Goal: Task Accomplishment & Management: Use online tool/utility

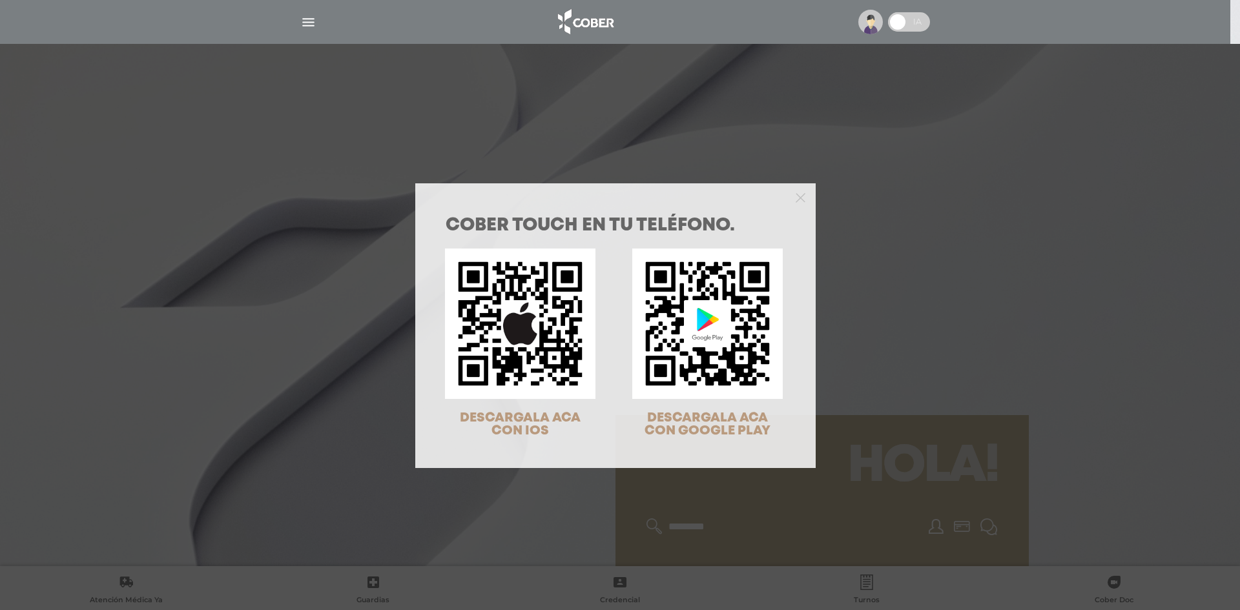
click at [874, 188] on div "COBER TOUCH en tu teléfono. DESCARGALA ACA CON IOS DESCARGALA ACA CON GOOGLE PL…" at bounding box center [620, 305] width 1240 height 610
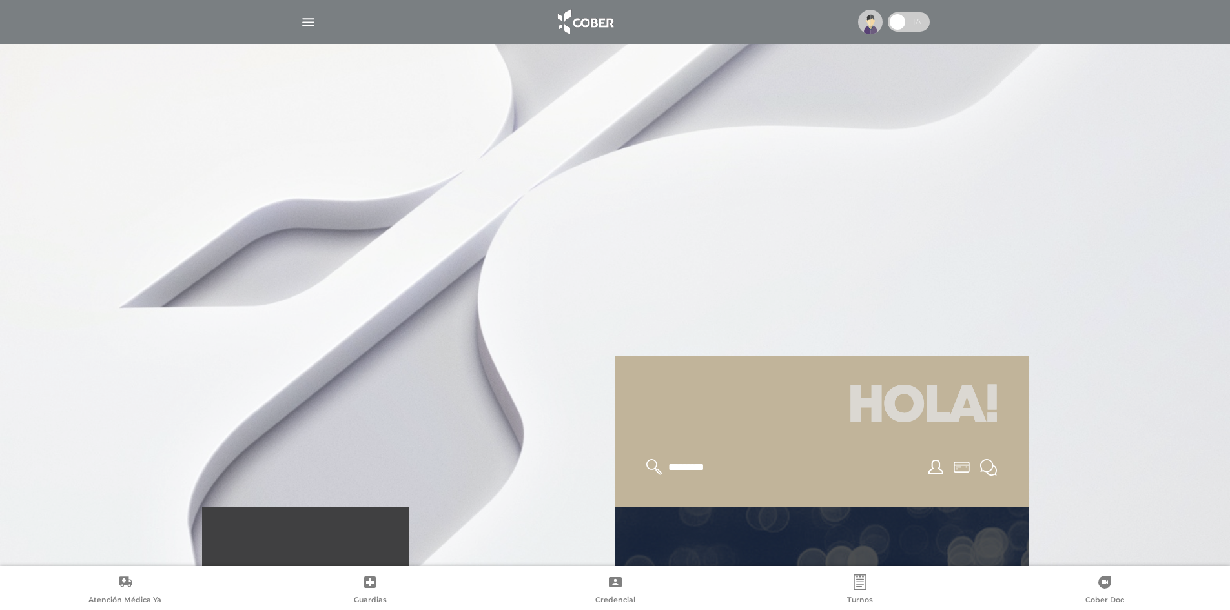
scroll to position [65, 0]
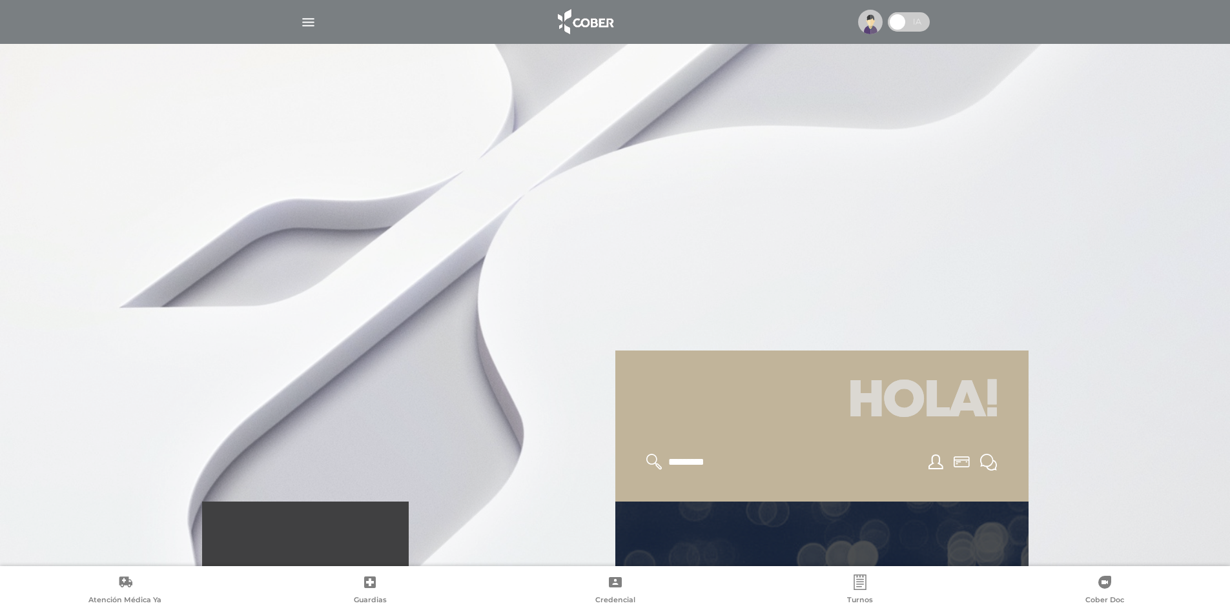
click at [610, 595] on link "Credencial" at bounding box center [615, 591] width 245 height 33
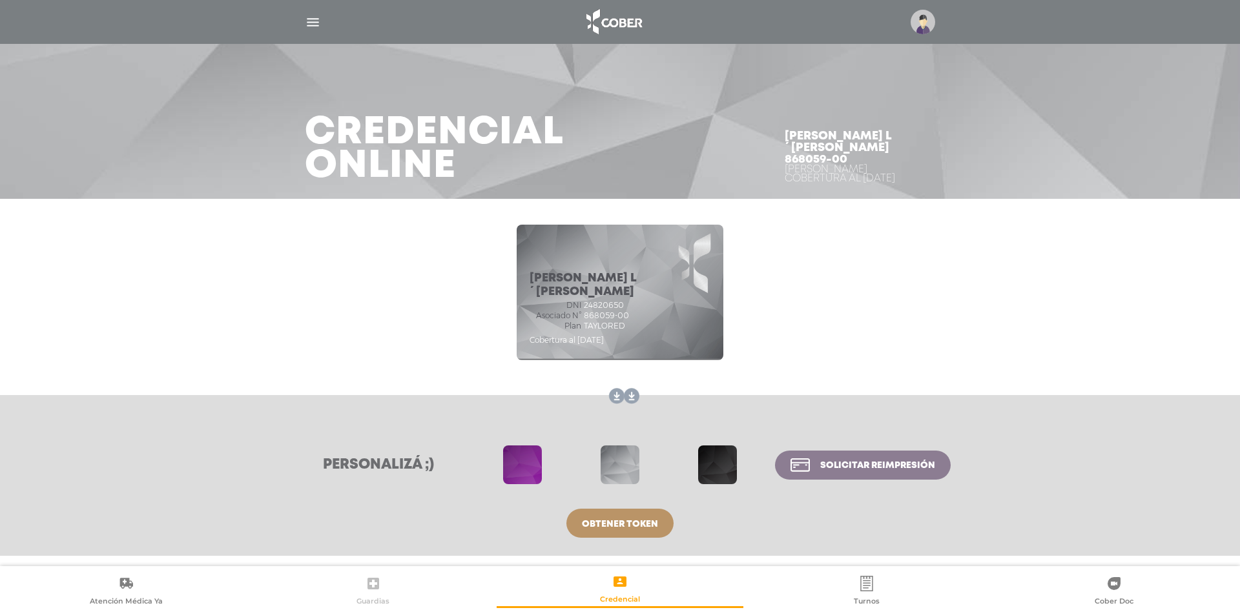
click at [367, 586] on icon at bounding box center [373, 584] width 12 height 12
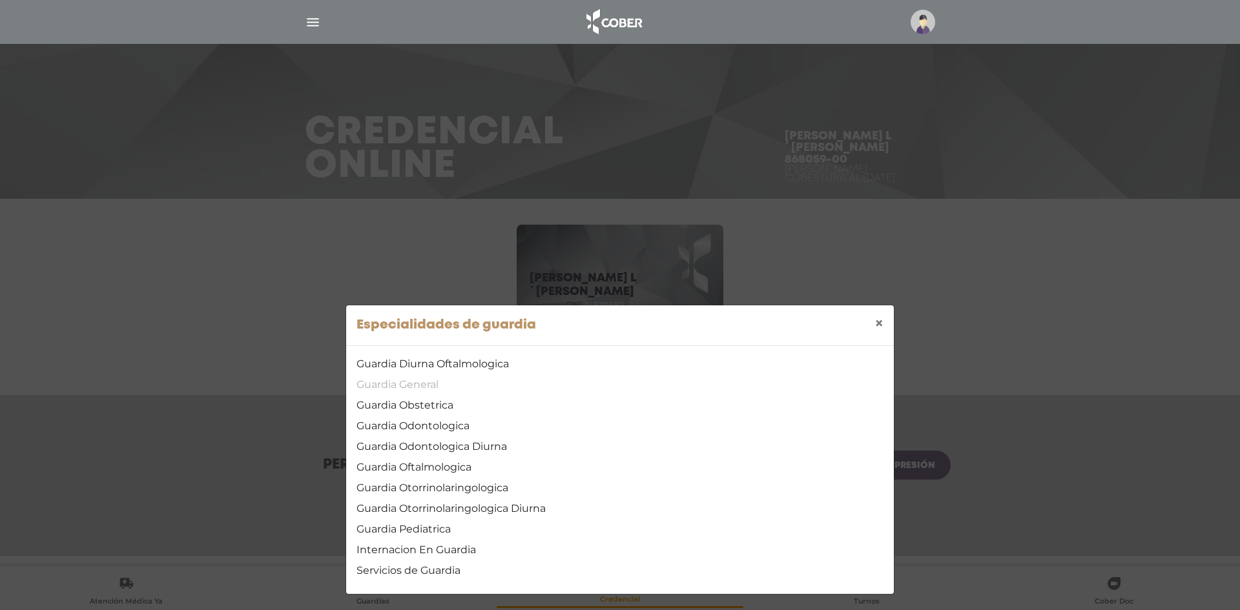
click at [444, 379] on link "Guardia General" at bounding box center [619, 384] width 527 height 15
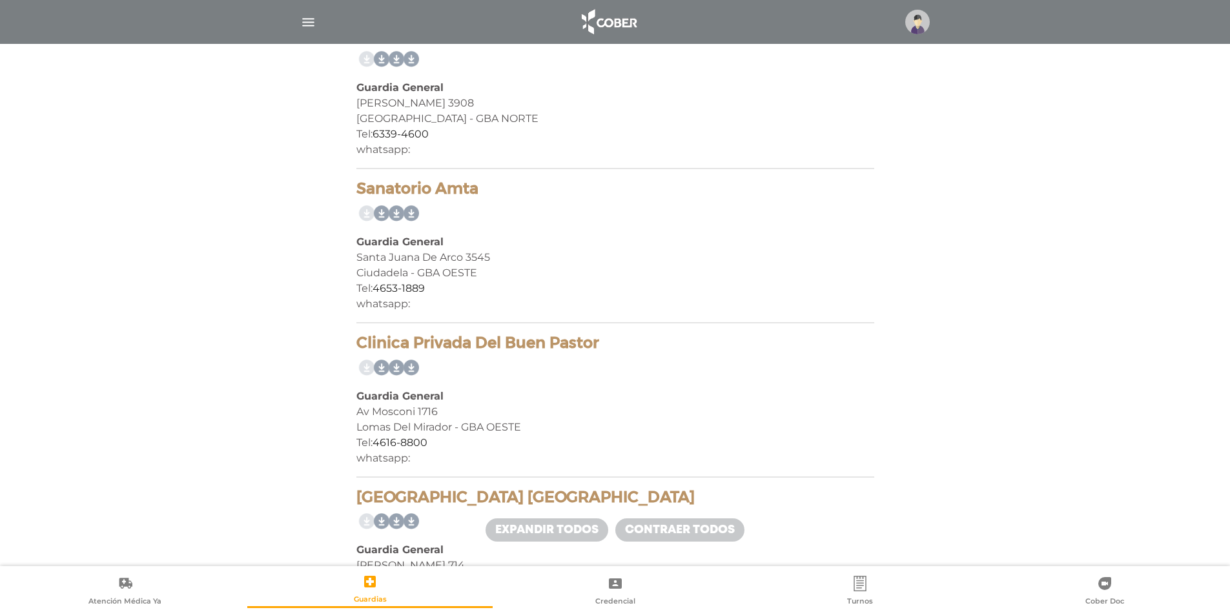
scroll to position [1550, 0]
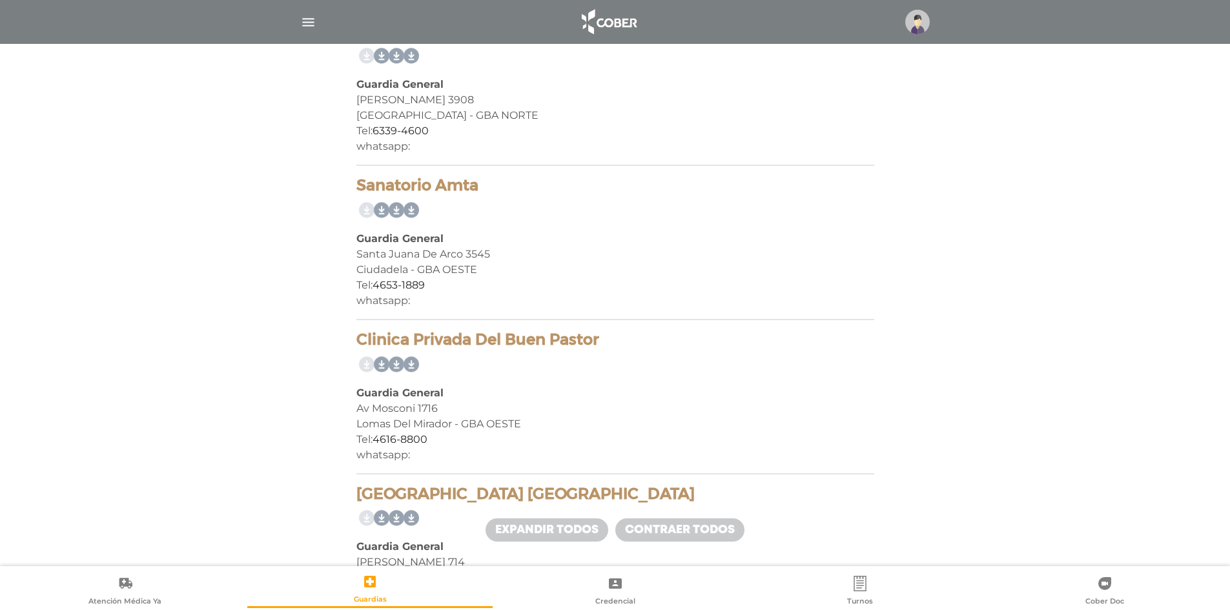
click at [685, 527] on link "Contraer todos" at bounding box center [679, 530] width 129 height 23
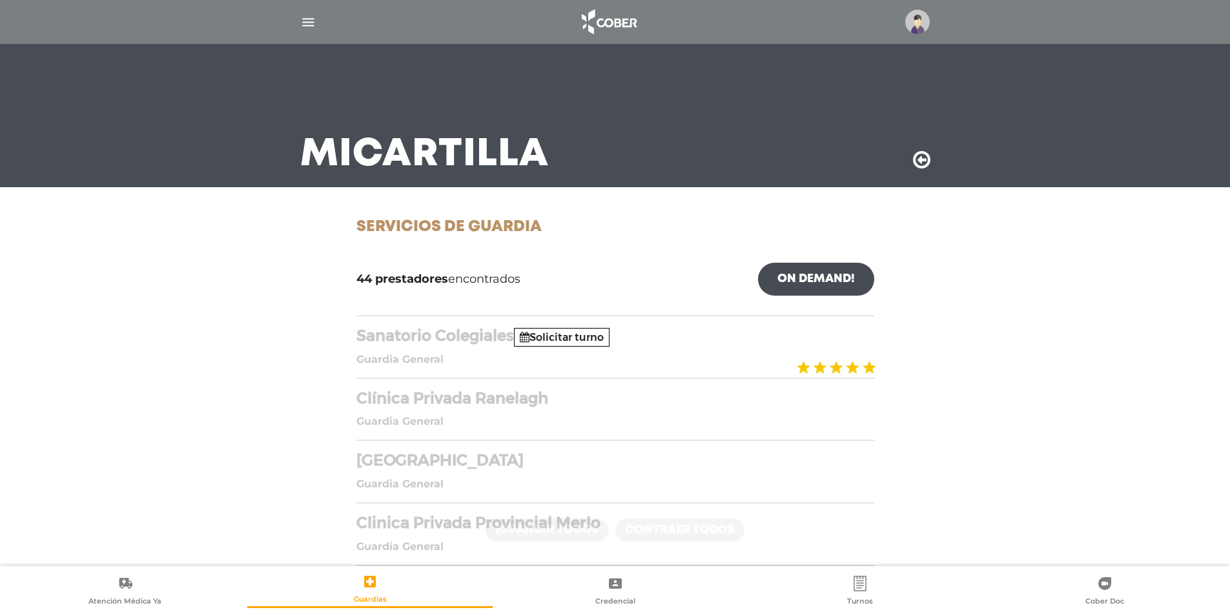
scroll to position [0, 0]
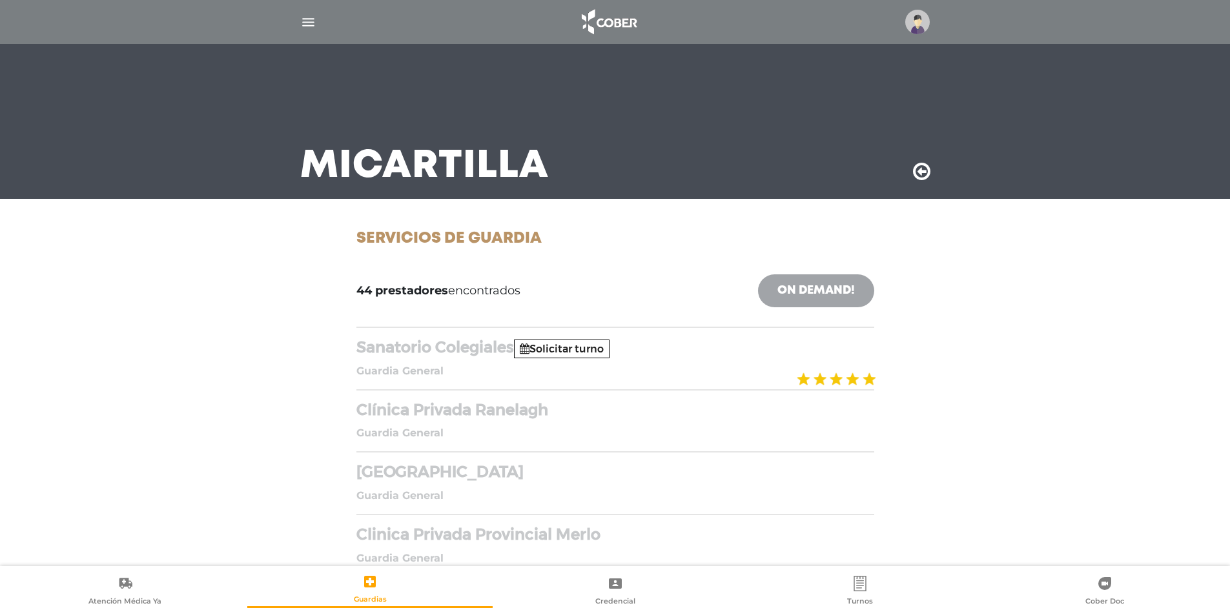
click at [816, 292] on link "On Demand!" at bounding box center [816, 290] width 116 height 33
click at [1092, 51] on div "Mi Cartilla" at bounding box center [615, 99] width 1230 height 199
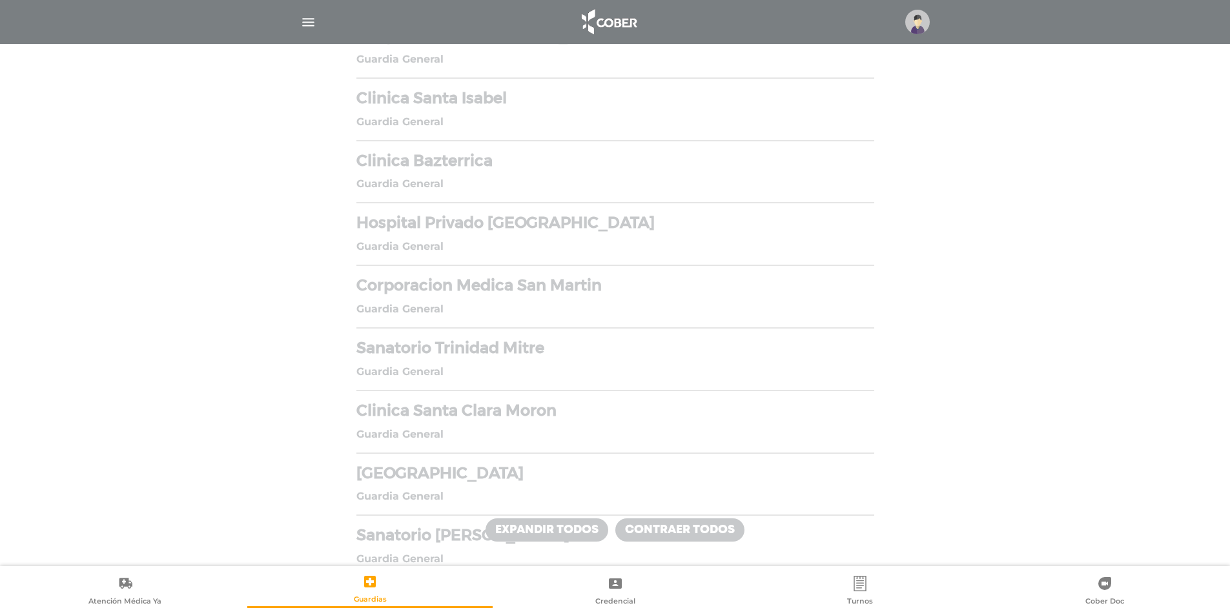
scroll to position [1808, 0]
click at [442, 480] on h4 "Sanatorio San Lucas" at bounding box center [615, 477] width 518 height 19
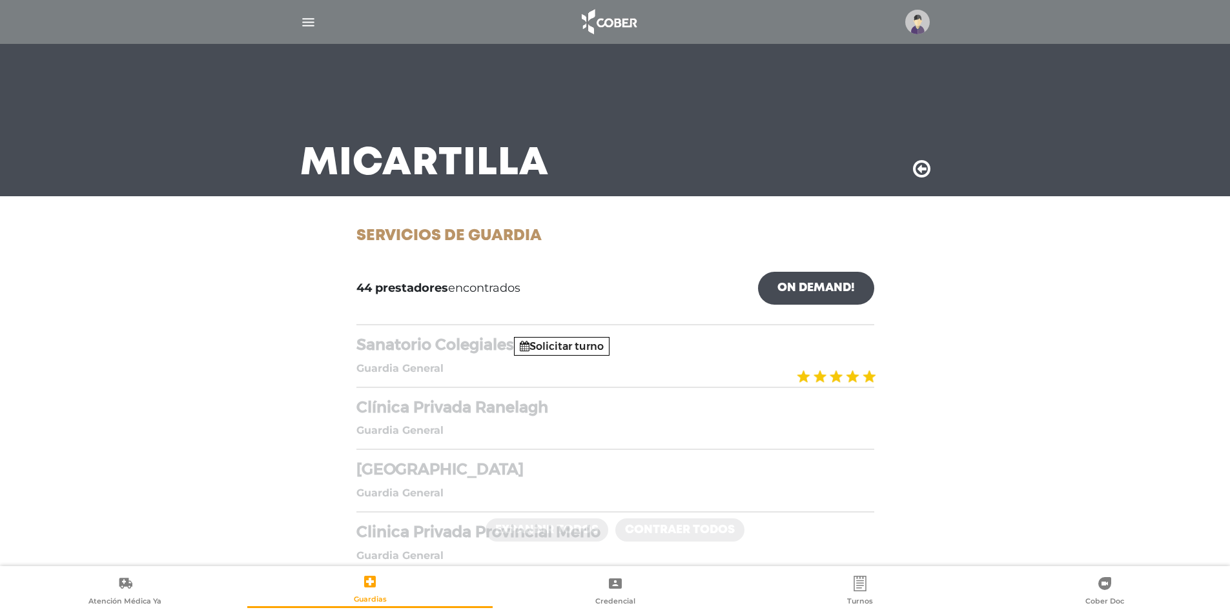
scroll to position [0, 0]
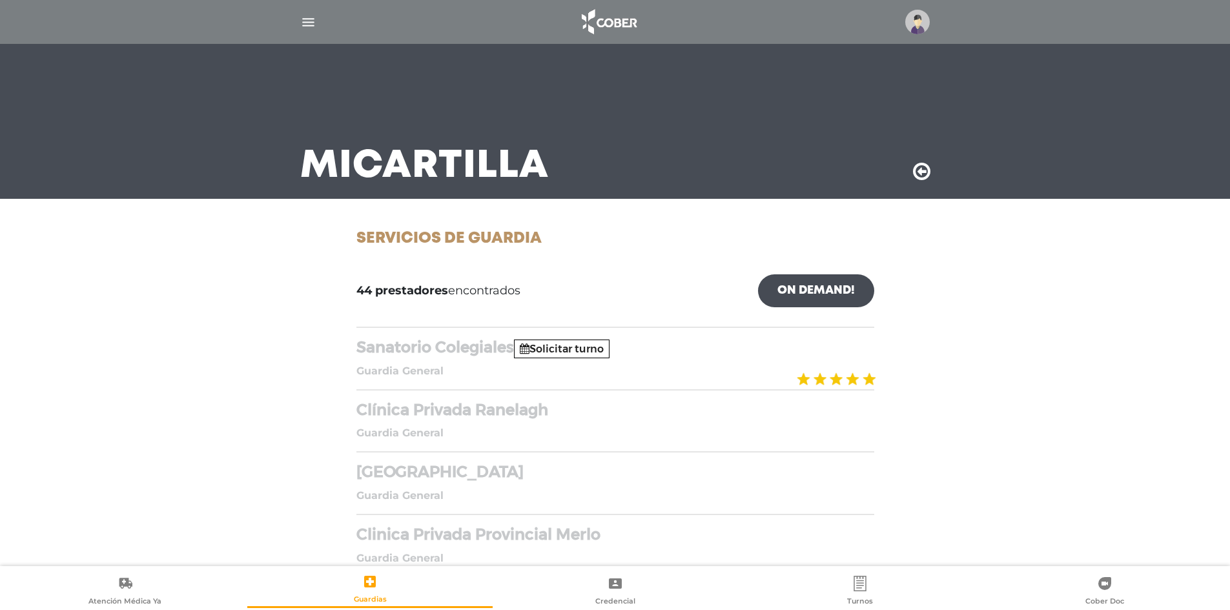
click at [923, 172] on icon at bounding box center [921, 171] width 17 height 21
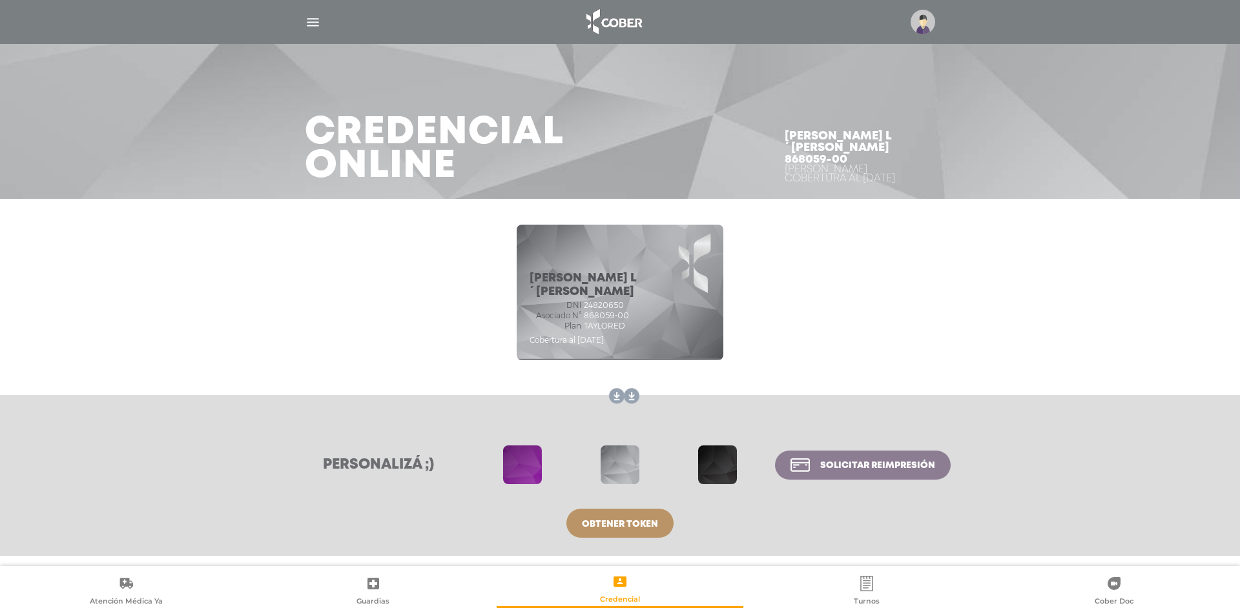
click at [393, 575] on link "Guardias" at bounding box center [372, 591] width 247 height 33
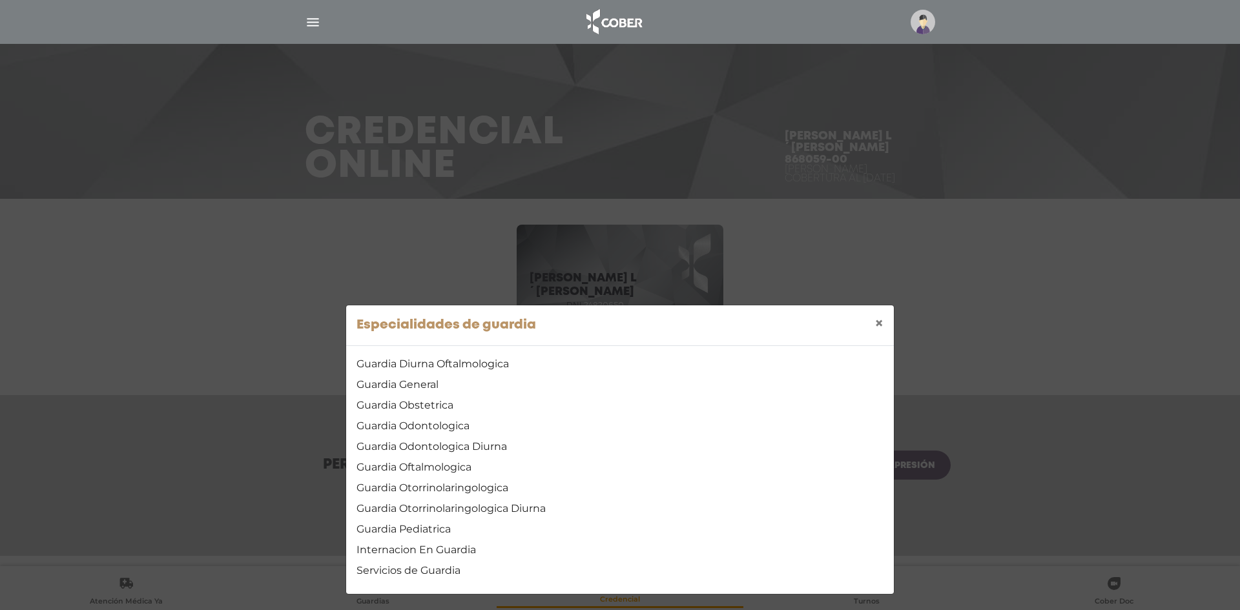
scroll to position [5, 0]
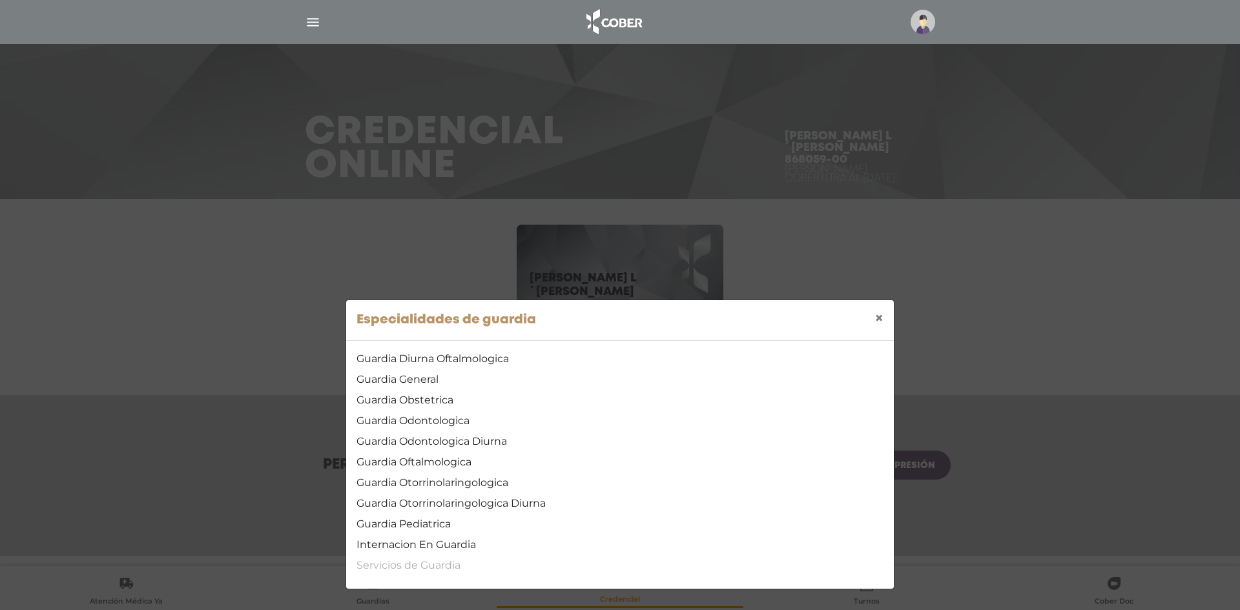
click at [439, 568] on link "Servicios de Guardia" at bounding box center [619, 565] width 527 height 15
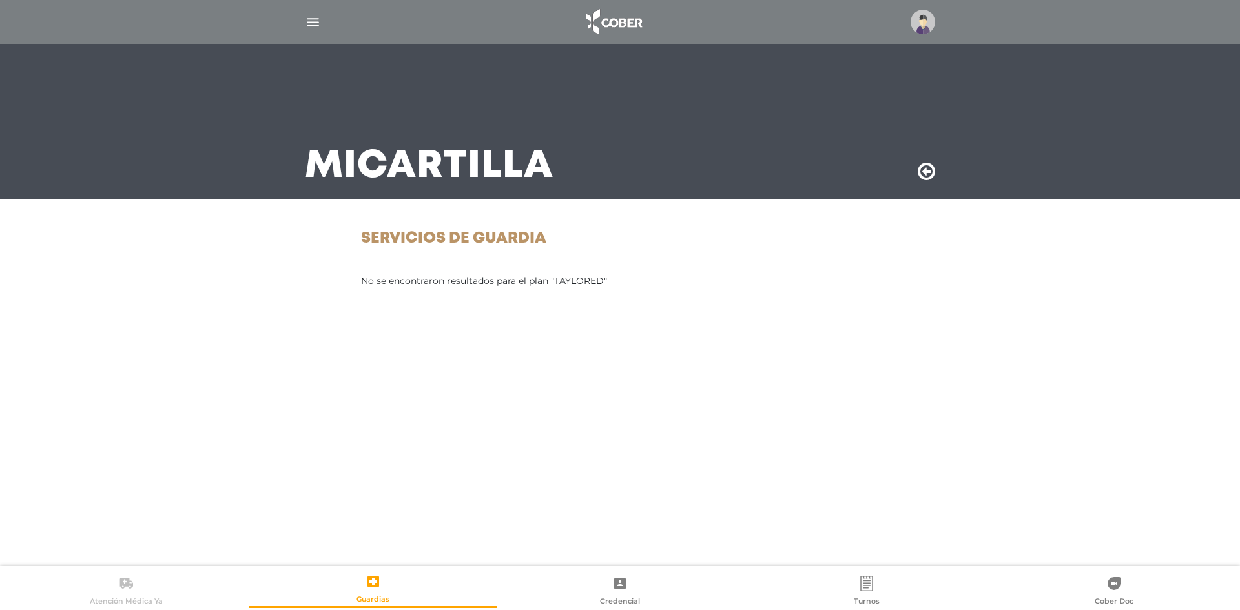
click at [125, 583] on icon at bounding box center [125, 583] width 15 height 15
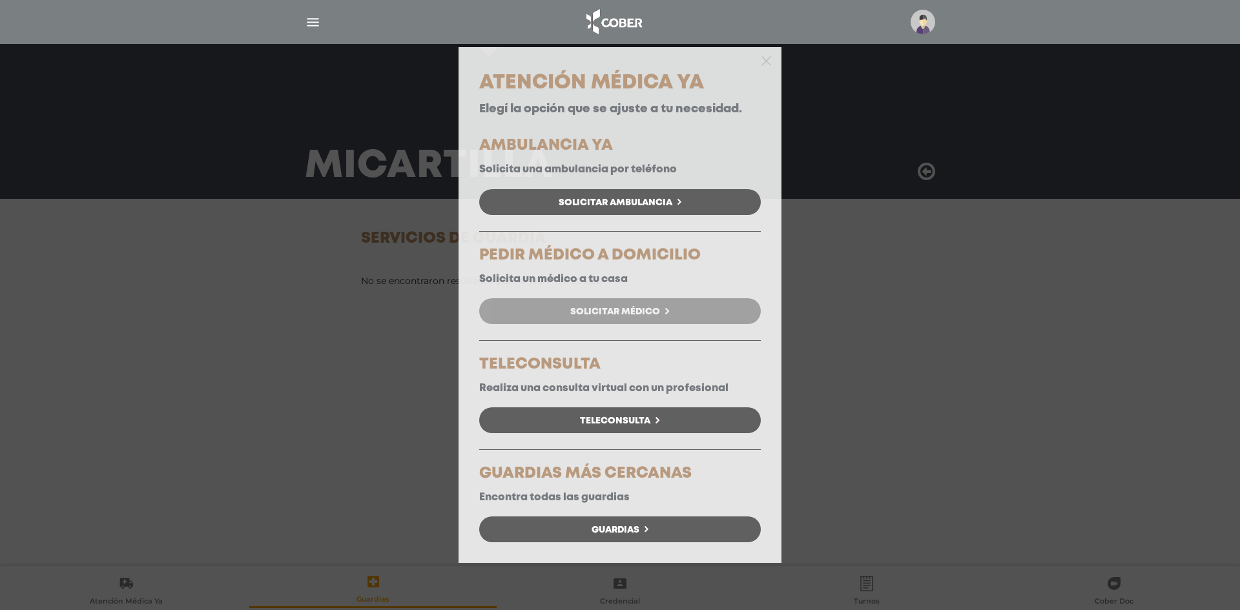
click at [641, 313] on span "Solicitar Médico" at bounding box center [615, 311] width 90 height 9
click at [626, 311] on span "Solicitar Médico" at bounding box center [615, 311] width 90 height 9
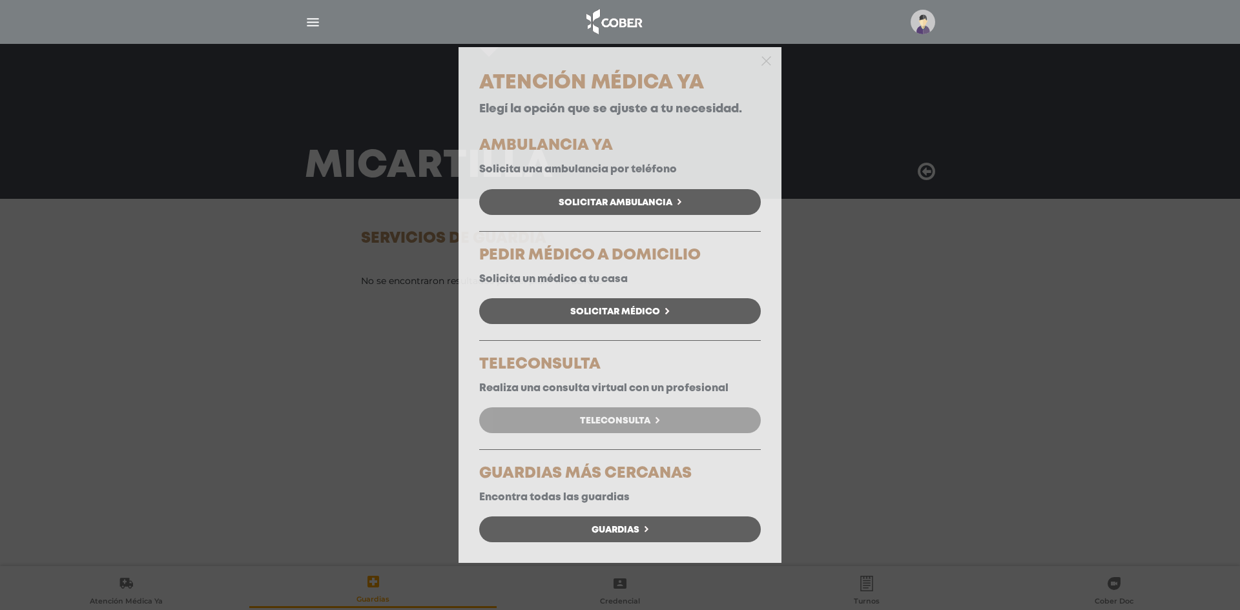
click at [592, 422] on span "Teleconsulta" at bounding box center [615, 421] width 70 height 9
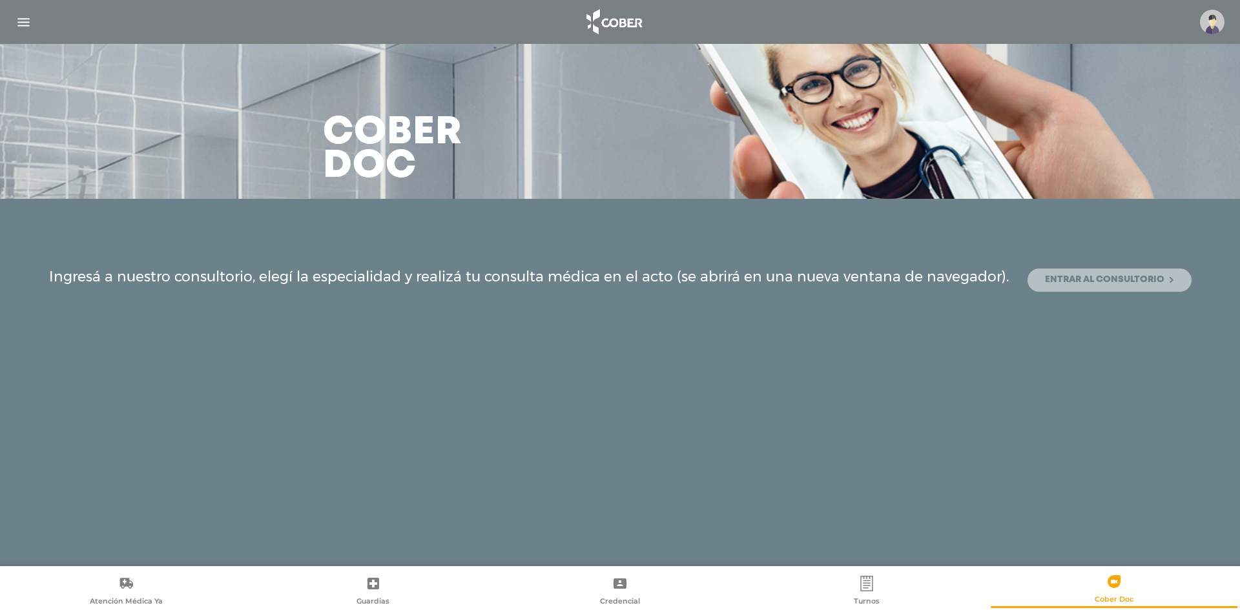
click at [1111, 273] on link "Entrar al consultorio" at bounding box center [1109, 280] width 164 height 23
click at [342, 124] on h3 "Cober doc" at bounding box center [392, 149] width 139 height 67
drag, startPoint x: 342, startPoint y: 124, endPoint x: 353, endPoint y: 158, distance: 35.8
click at [346, 145] on h3 "Cober doc" at bounding box center [392, 149] width 139 height 67
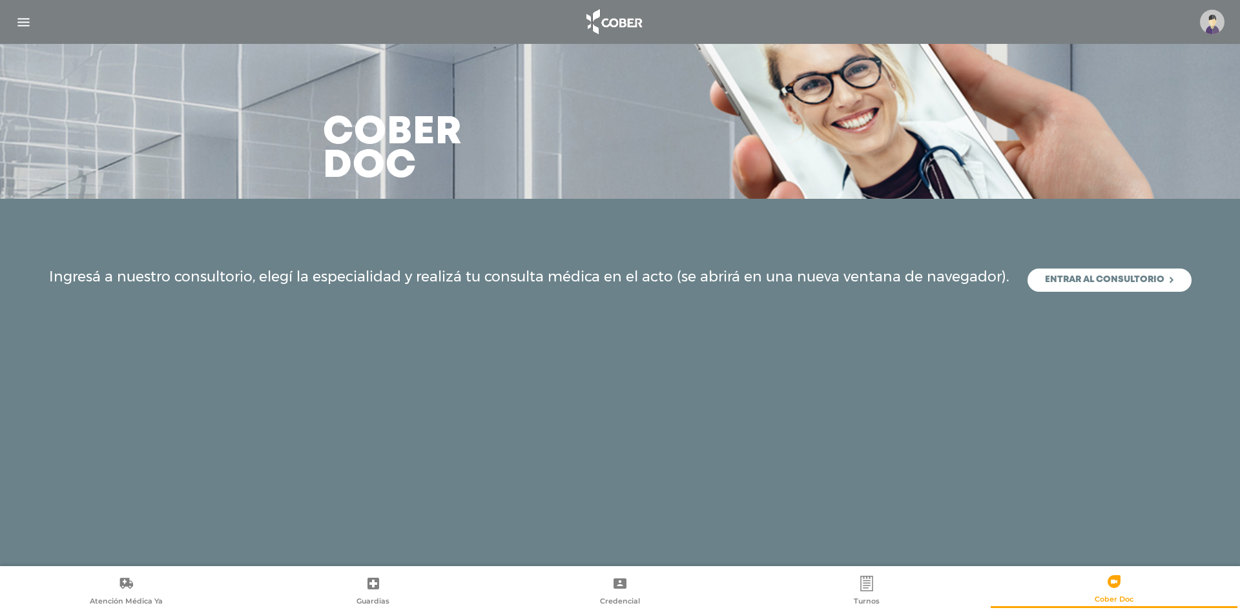
click at [362, 172] on h3 "Cober doc" at bounding box center [392, 149] width 139 height 67
click at [418, 169] on h3 "Cober doc" at bounding box center [392, 149] width 139 height 67
click at [1100, 286] on link "Entrar al consultorio" at bounding box center [1109, 280] width 164 height 23
